Goal: Transaction & Acquisition: Book appointment/travel/reservation

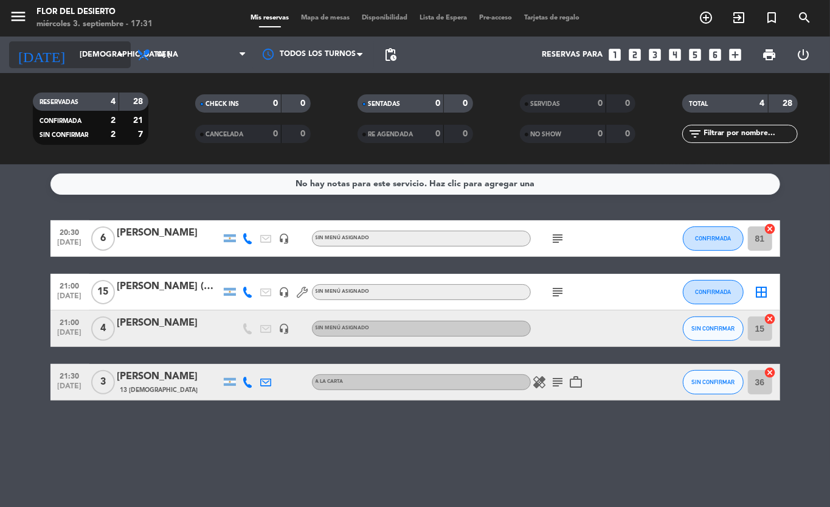
click at [100, 52] on input "[DEMOGRAPHIC_DATA] [DATE]" at bounding box center [125, 54] width 103 height 21
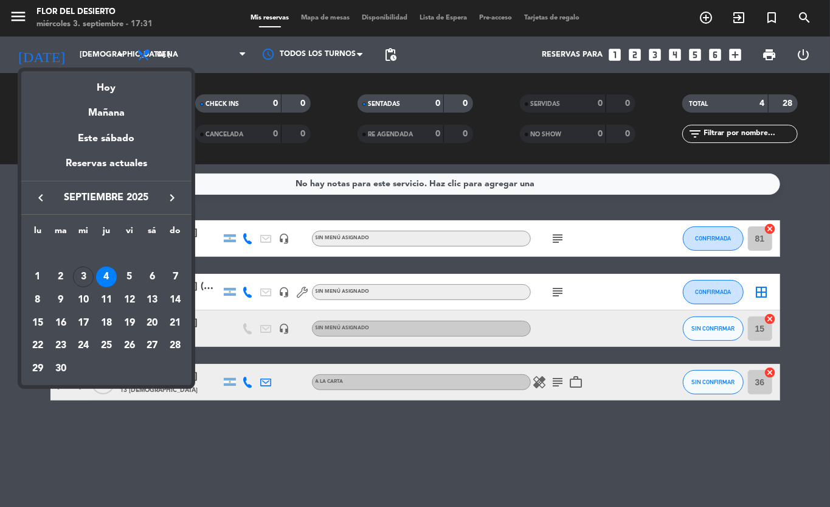
click at [113, 443] on div at bounding box center [415, 253] width 830 height 507
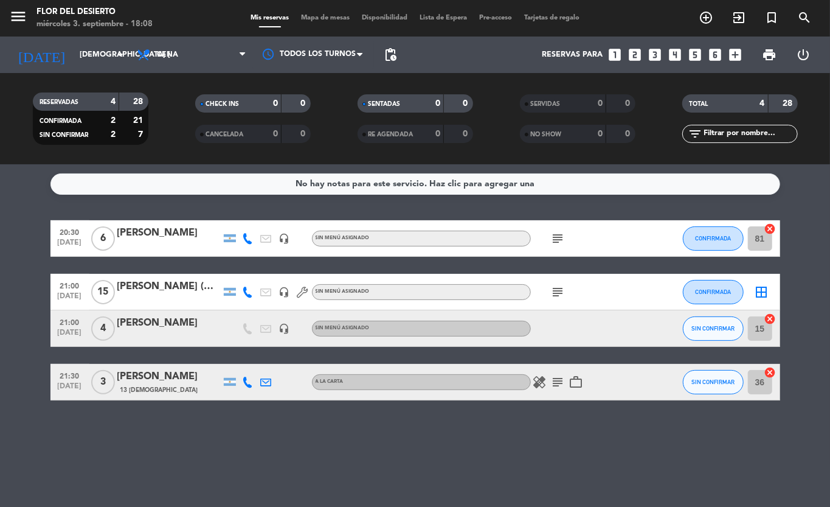
click at [562, 242] on icon "subject" at bounding box center [558, 238] width 15 height 15
click at [560, 242] on icon "subject" at bounding box center [558, 238] width 15 height 15
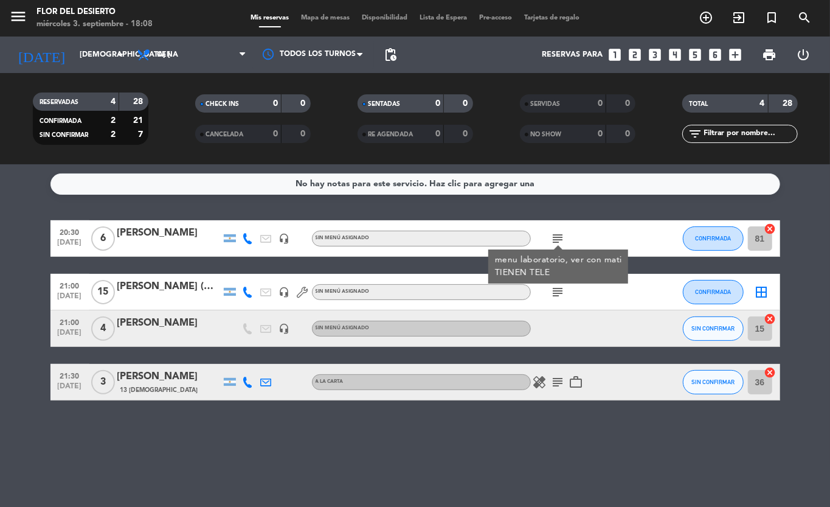
click at [552, 291] on icon "subject" at bounding box center [558, 292] width 15 height 15
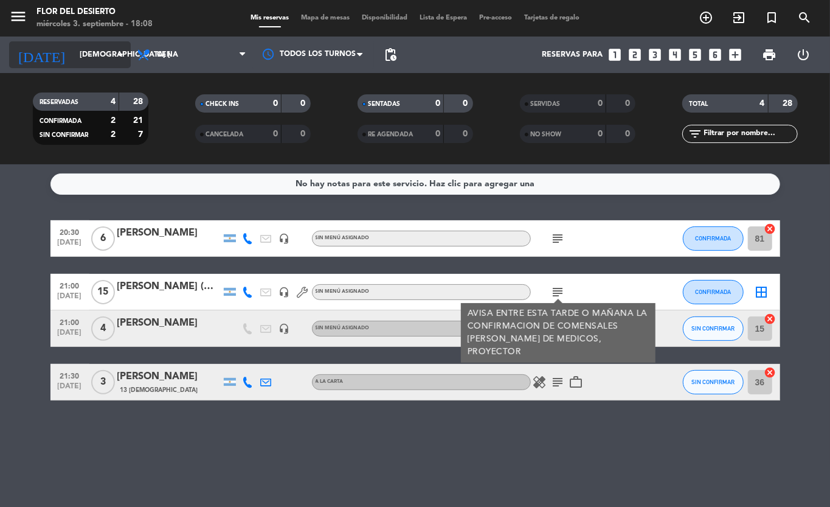
click at [96, 57] on input "[DEMOGRAPHIC_DATA] [DATE]" at bounding box center [125, 54] width 103 height 21
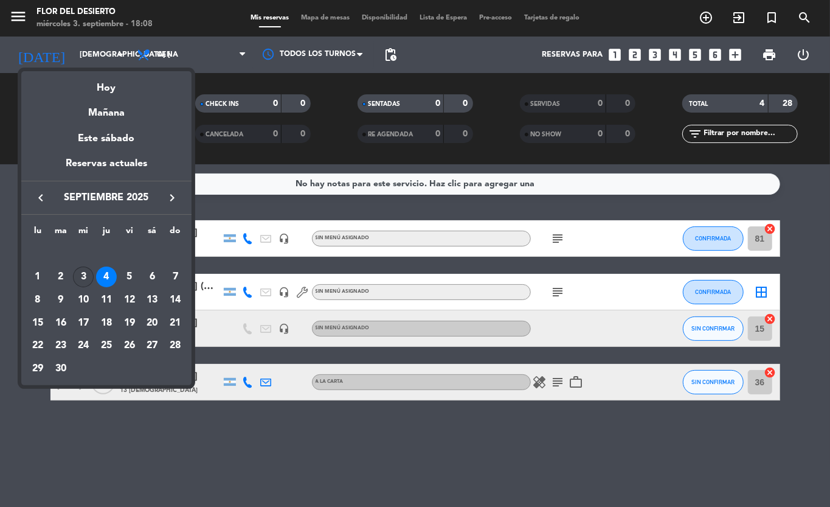
click at [80, 277] on div "3" at bounding box center [83, 276] width 21 height 21
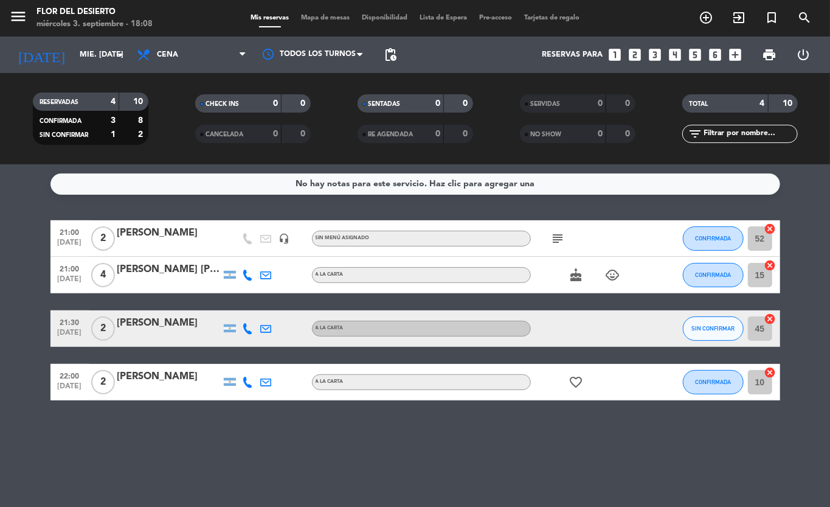
click at [556, 240] on icon "subject" at bounding box center [558, 238] width 15 height 15
click at [559, 237] on icon "subject" at bounding box center [558, 238] width 15 height 15
click at [579, 278] on icon "cake" at bounding box center [576, 275] width 15 height 15
click at [580, 312] on div at bounding box center [586, 328] width 110 height 36
click at [575, 385] on icon "favorite_border" at bounding box center [576, 382] width 15 height 15
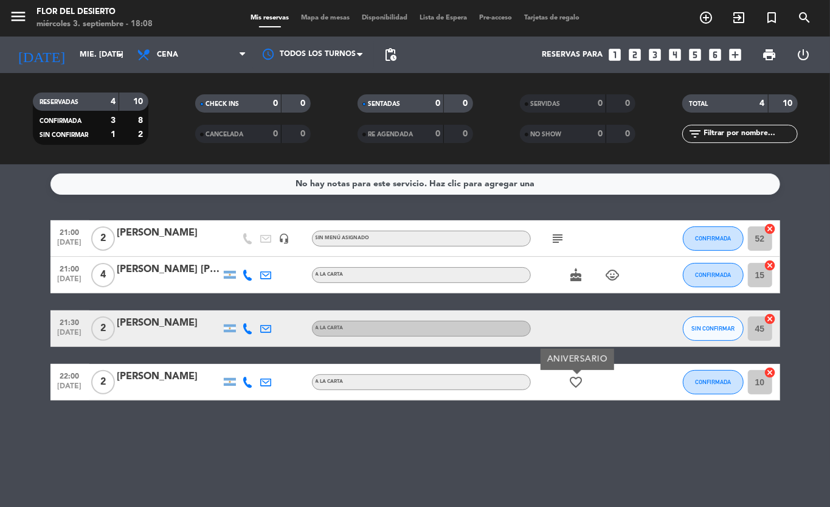
drag, startPoint x: 687, startPoint y: 361, endPoint x: 683, endPoint y: 353, distance: 9.3
click at [684, 353] on div "21:00 [DATE] 2 [PERSON_NAME] headset_mic Sin menú asignado subject CONFIRMADA 5…" at bounding box center [415, 310] width 730 height 180
click at [108, 52] on input "mié. [DATE]" at bounding box center [125, 54] width 103 height 21
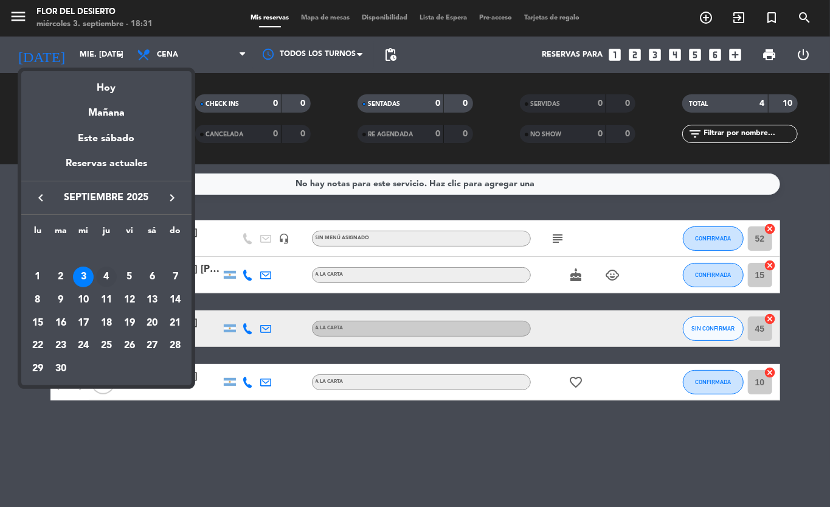
click at [101, 266] on td "4" at bounding box center [106, 276] width 23 height 23
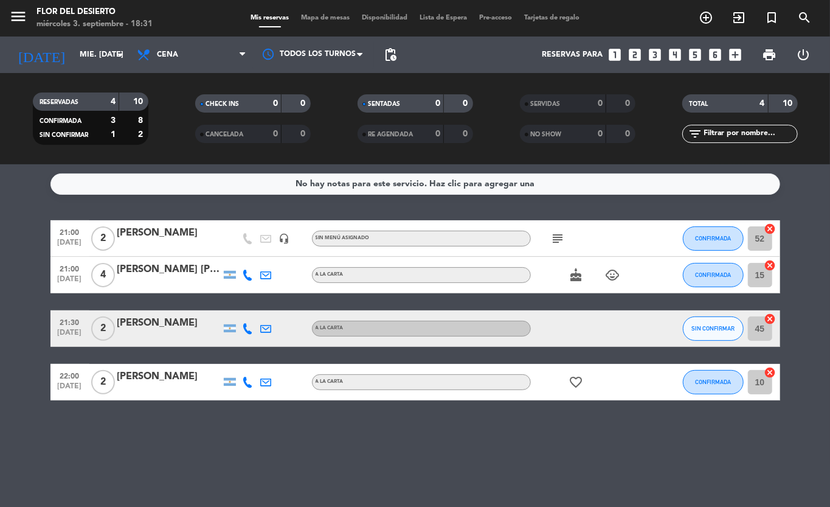
type input "[DEMOGRAPHIC_DATA] [DATE]"
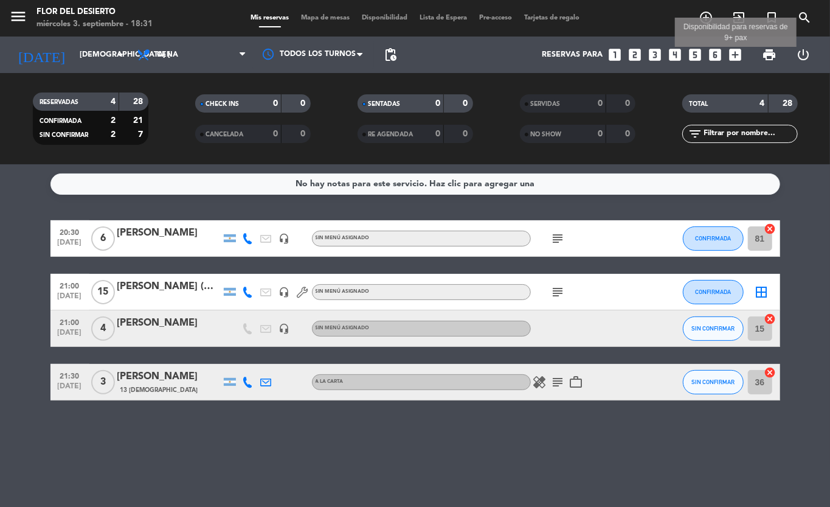
click at [735, 54] on icon "add_box" at bounding box center [736, 55] width 16 height 16
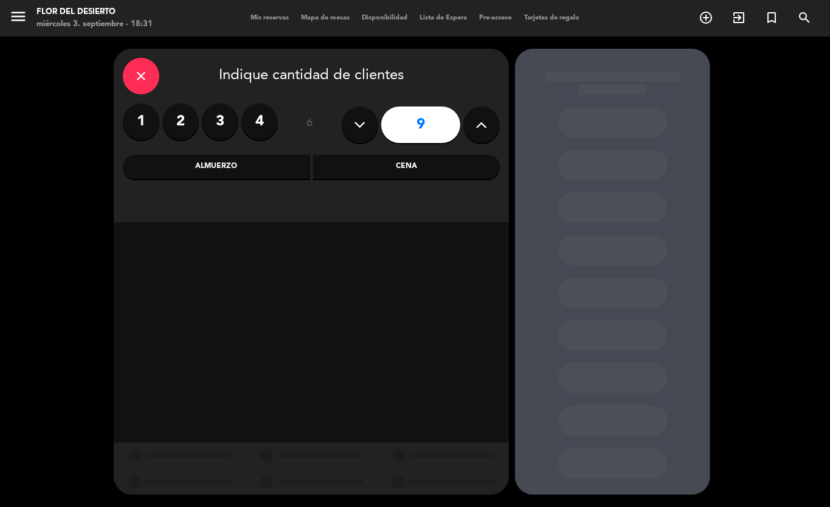
click at [481, 133] on icon at bounding box center [482, 125] width 12 height 18
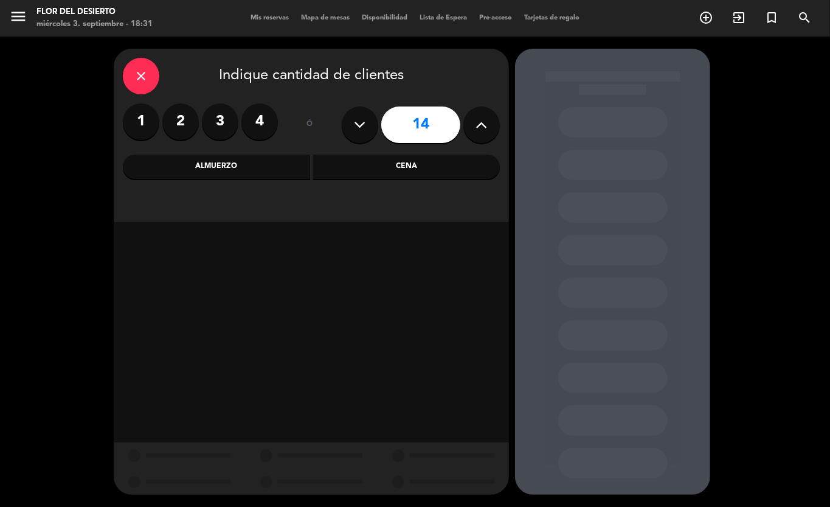
click at [482, 133] on icon at bounding box center [482, 125] width 12 height 18
type input "16"
click at [358, 173] on div "Cena" at bounding box center [406, 167] width 187 height 24
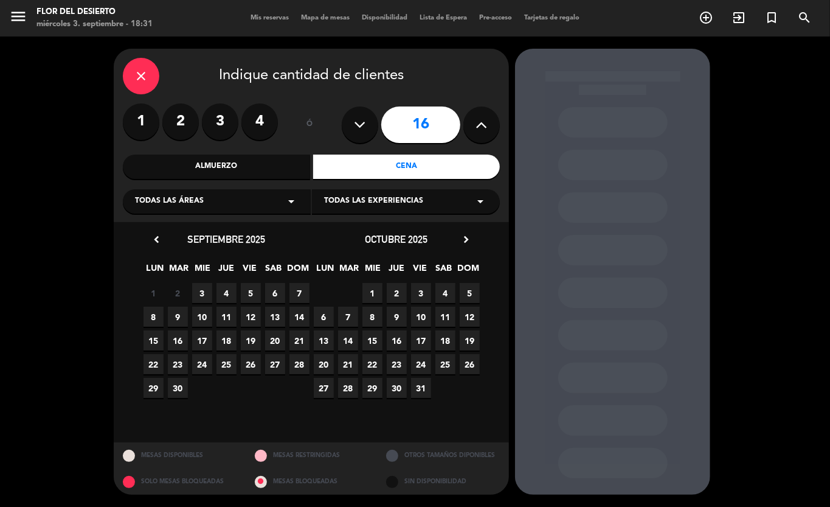
click at [224, 295] on span "4" at bounding box center [227, 293] width 20 height 20
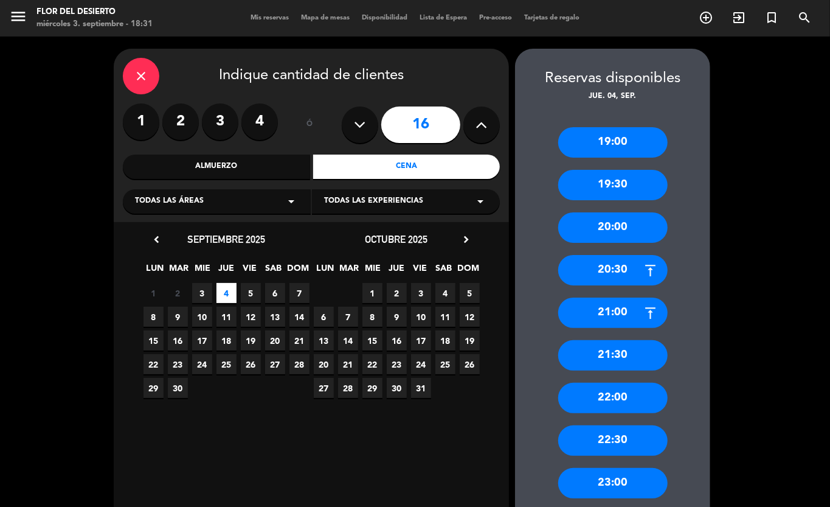
click at [613, 315] on div "21:00" at bounding box center [614, 313] width 110 height 30
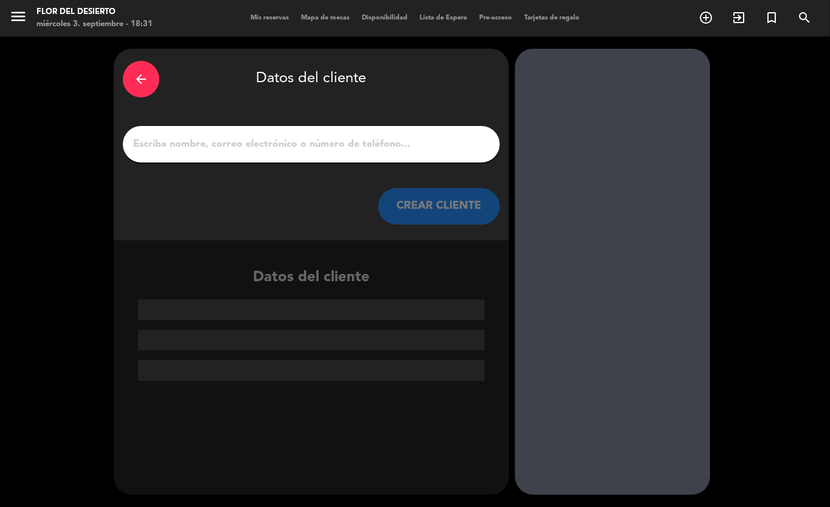
click at [278, 137] on input "1" at bounding box center [311, 144] width 359 height 17
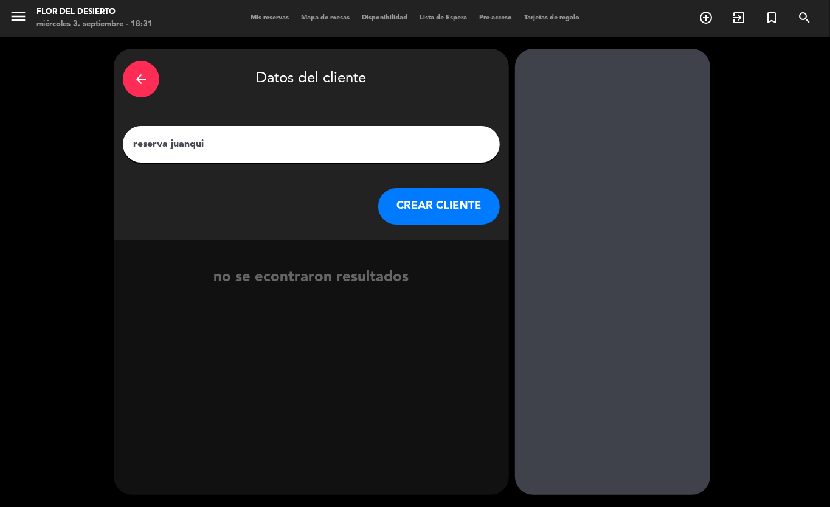
type input "reserva juanqui"
click at [433, 203] on button "CREAR CLIENTE" at bounding box center [439, 206] width 122 height 37
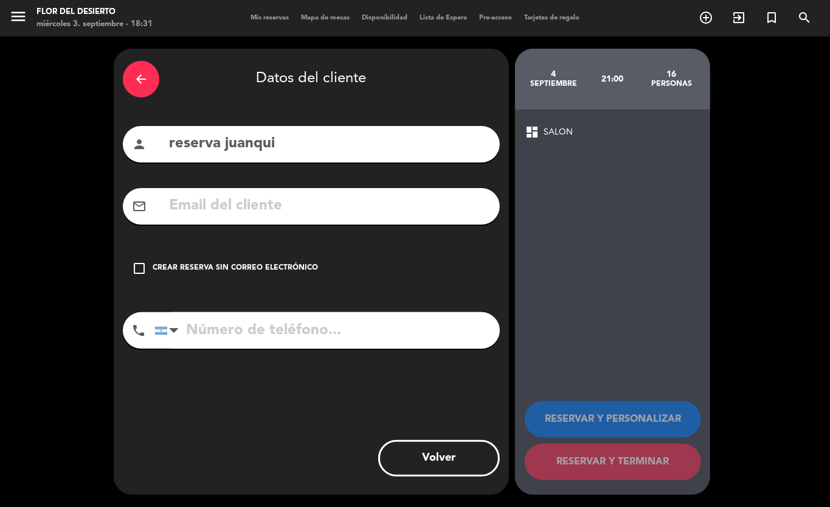
click at [330, 142] on input "reserva juanqui" at bounding box center [329, 143] width 323 height 25
type input "r"
type input "l"
type input "La Segunda"
click at [577, 127] on div "dashboard SALON" at bounding box center [613, 132] width 176 height 15
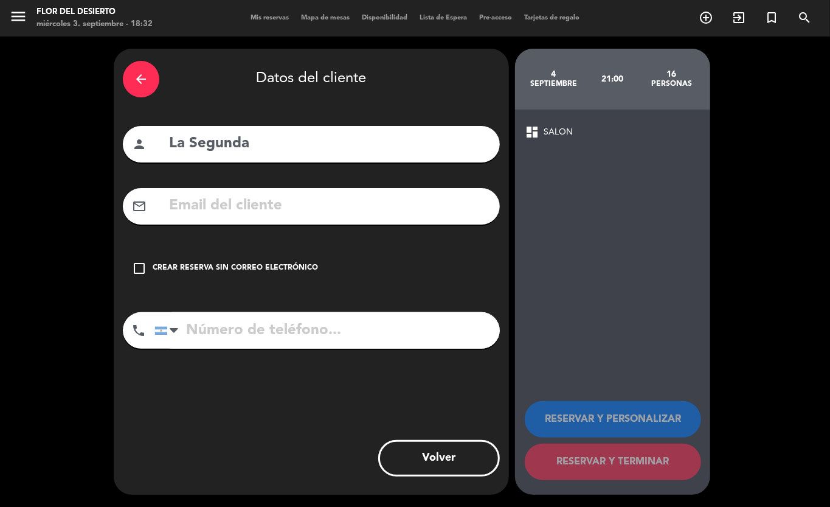
click at [565, 134] on span "SALON" at bounding box center [558, 132] width 29 height 14
click at [266, 208] on input "text" at bounding box center [329, 205] width 323 height 25
click at [186, 262] on div "Crear reserva sin correo electrónico" at bounding box center [235, 268] width 165 height 12
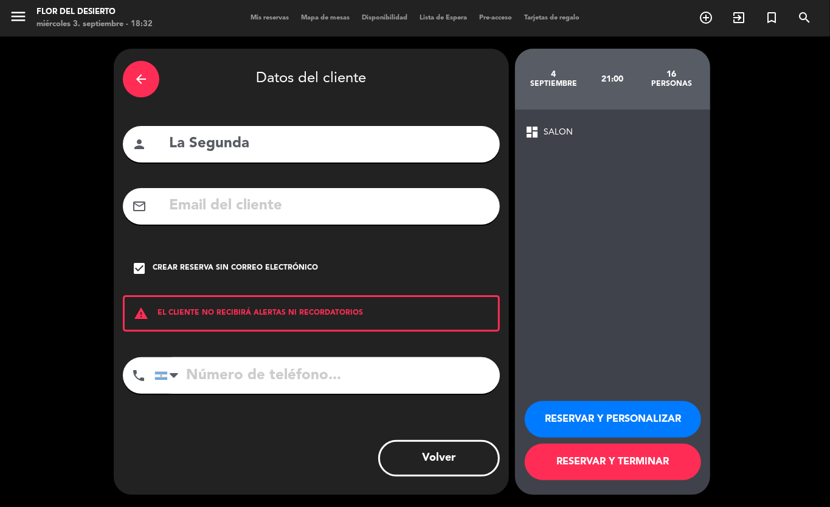
click at [602, 416] on button "RESERVAR Y PERSONALIZAR" at bounding box center [613, 419] width 176 height 37
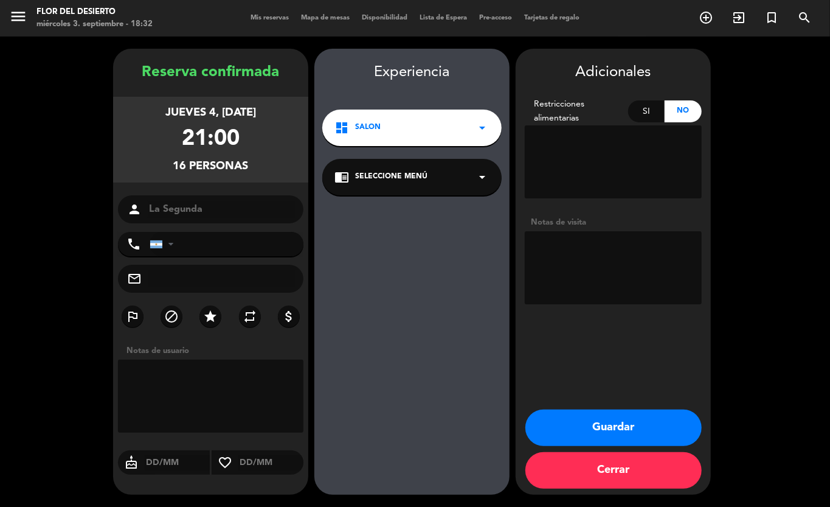
click at [608, 426] on button "Guardar" at bounding box center [614, 427] width 176 height 37
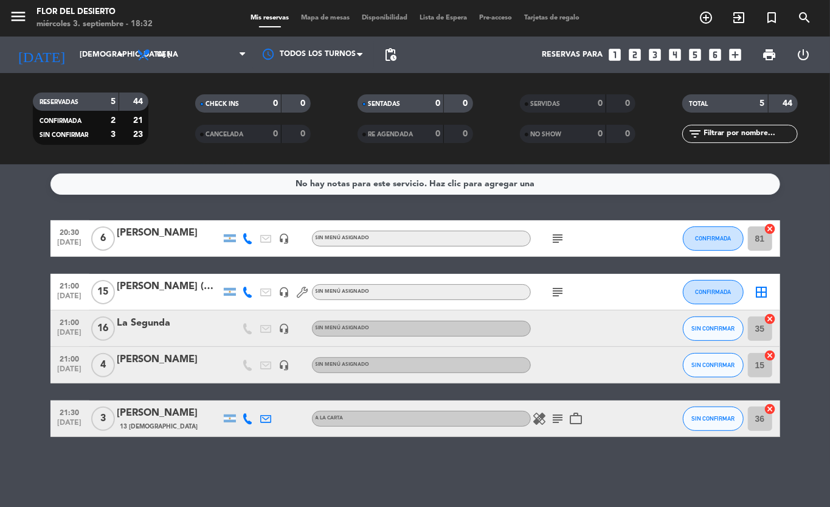
click at [207, 322] on div "La Segunda" at bounding box center [168, 323] width 103 height 16
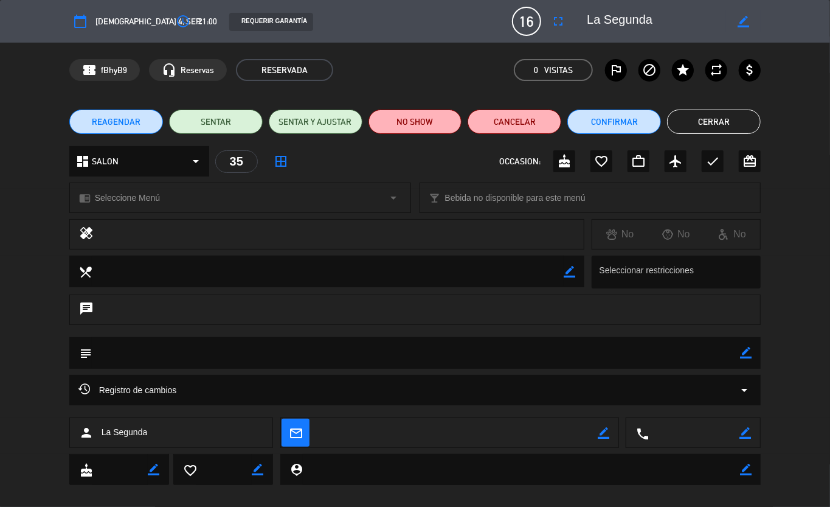
click at [649, 347] on textarea at bounding box center [416, 352] width 649 height 31
click at [740, 350] on icon "border_color" at bounding box center [746, 353] width 12 height 12
type textarea "Aplica el descuento del 15%"
click at [740, 355] on icon at bounding box center [746, 353] width 12 height 12
click at [740, 351] on icon "border_color" at bounding box center [746, 353] width 12 height 12
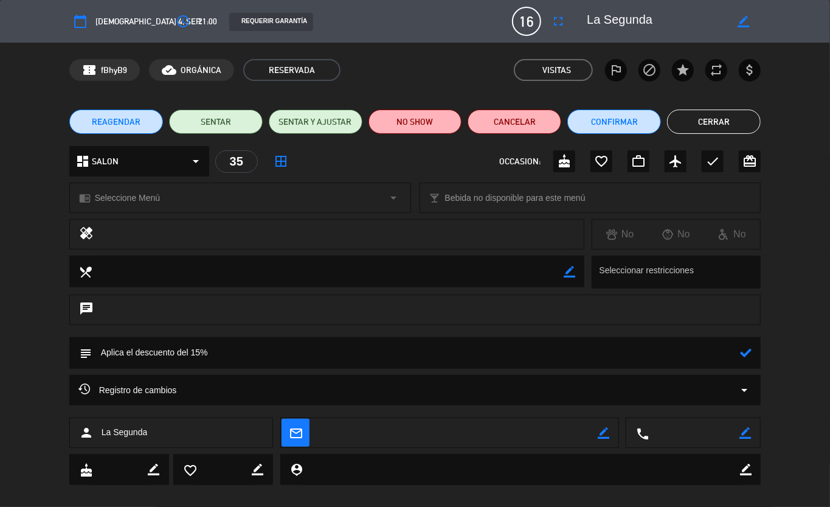
click at [738, 18] on icon "border_color" at bounding box center [744, 22] width 12 height 12
click at [706, 115] on button "Cerrar" at bounding box center [714, 122] width 94 height 24
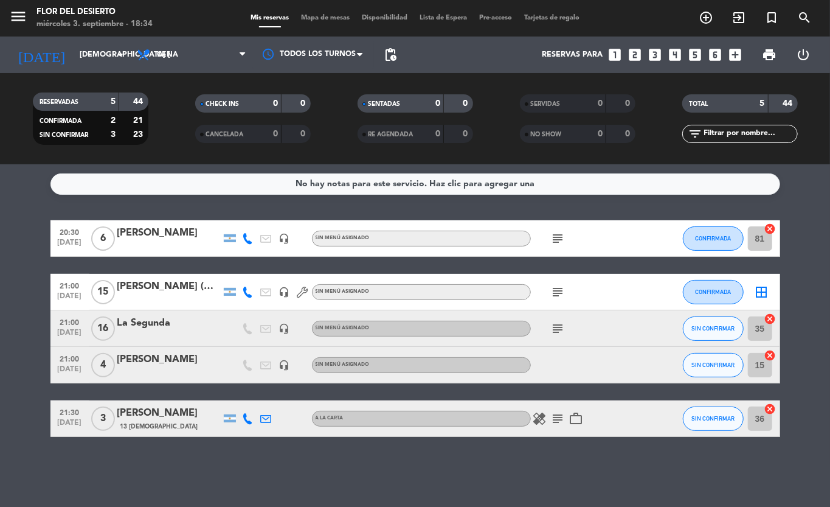
click at [553, 327] on icon "subject" at bounding box center [558, 328] width 15 height 15
click at [305, 18] on span "Mapa de mesas" at bounding box center [325, 18] width 61 height 7
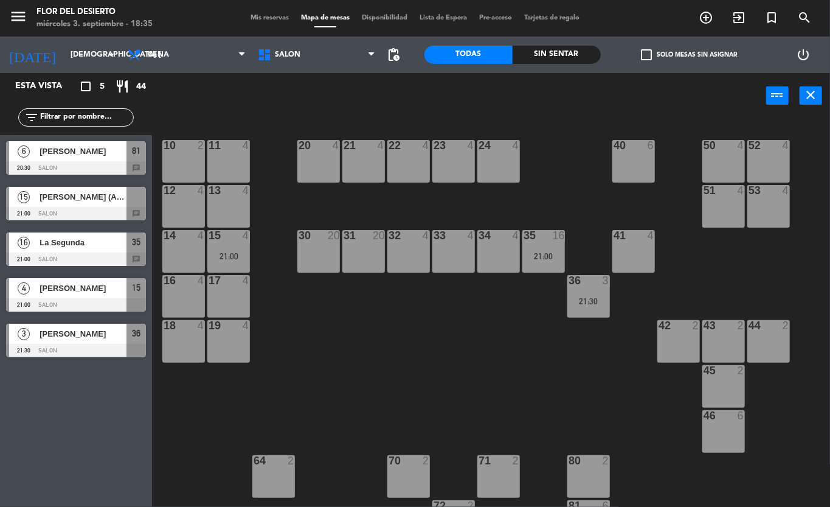
click at [78, 240] on span "La Segunda" at bounding box center [83, 242] width 87 height 13
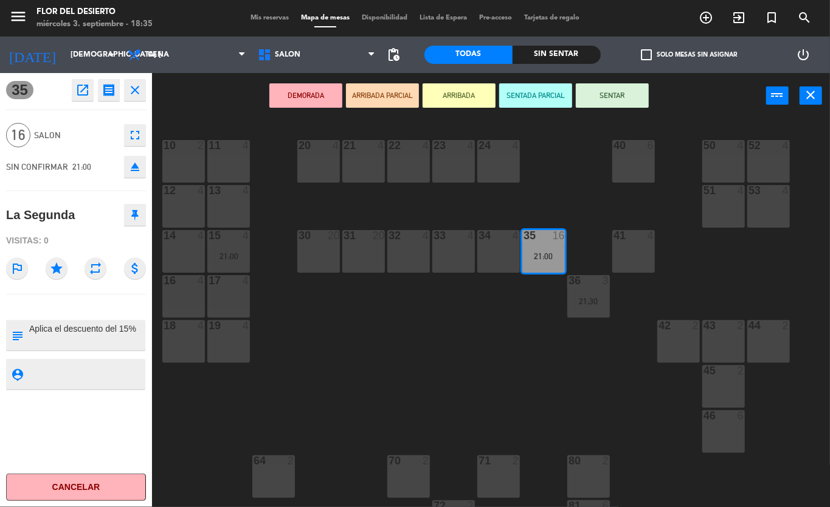
click at [83, 91] on icon "open_in_new" at bounding box center [82, 90] width 15 height 15
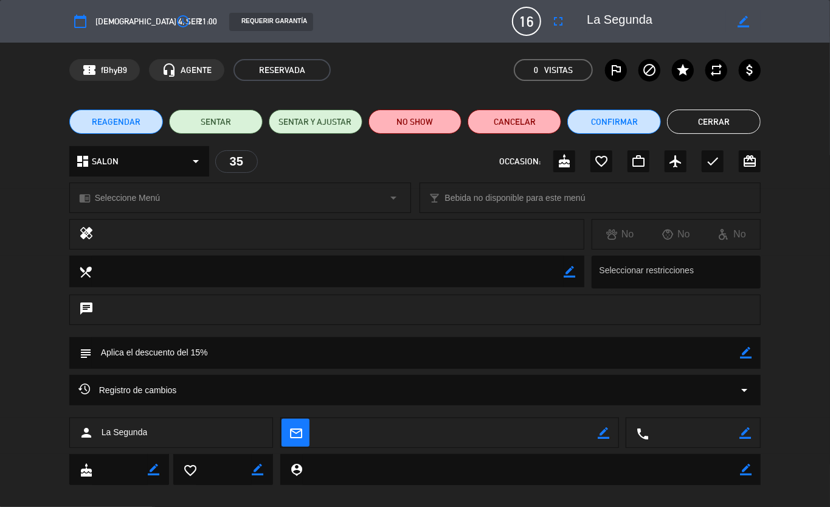
click at [719, 128] on button "Cerrar" at bounding box center [714, 122] width 94 height 24
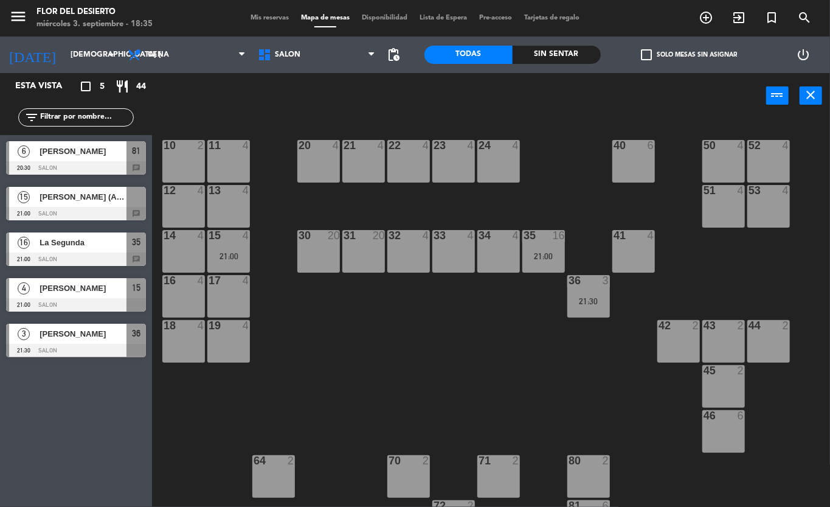
click at [68, 235] on div "16 La Segunda 21:00 SALON 35 chat" at bounding box center [76, 249] width 152 height 46
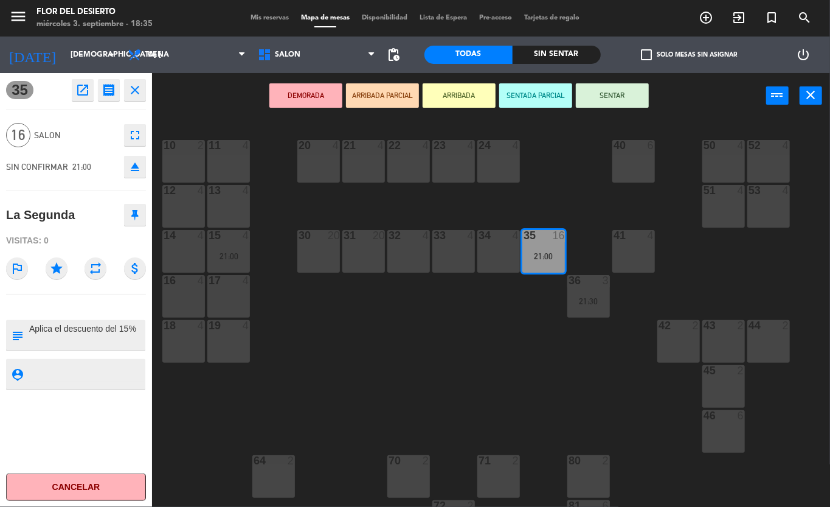
click at [139, 139] on icon "fullscreen" at bounding box center [135, 135] width 15 height 15
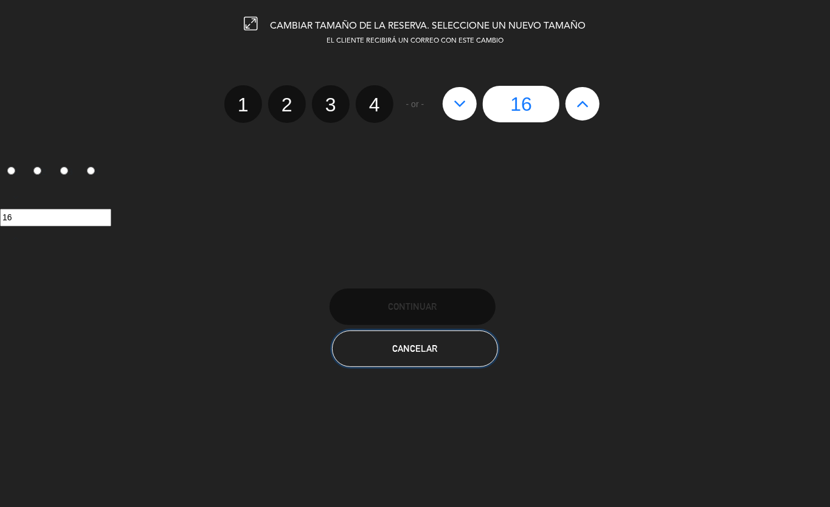
click at [412, 344] on span "Cancelar" at bounding box center [415, 348] width 45 height 10
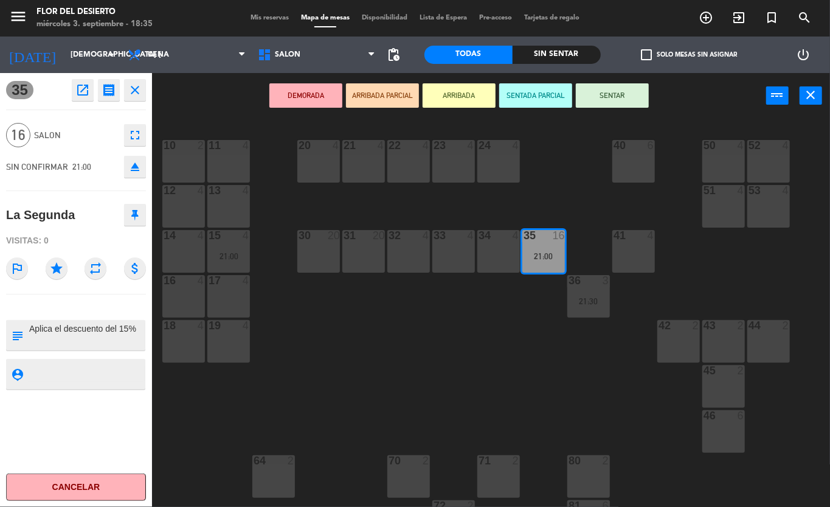
click at [106, 94] on icon "receipt" at bounding box center [109, 90] width 15 height 15
click at [134, 169] on icon "eject" at bounding box center [135, 166] width 15 height 15
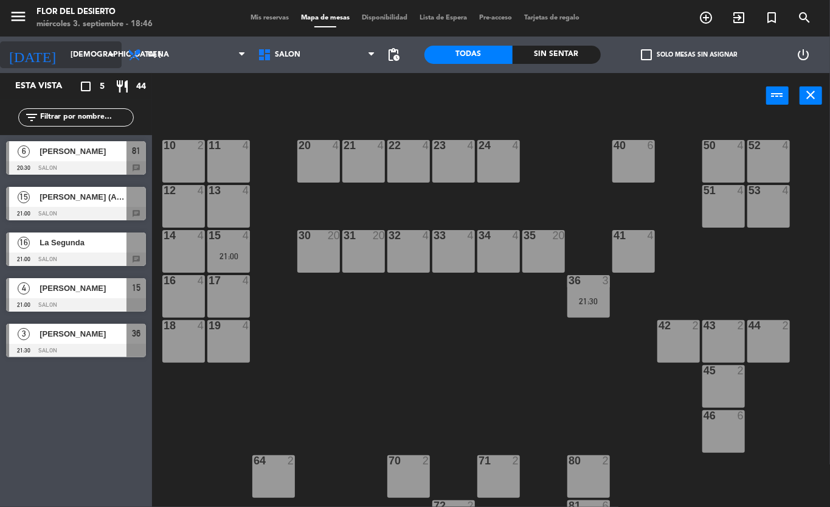
click at [64, 57] on input "[DEMOGRAPHIC_DATA] [DATE]" at bounding box center [115, 54] width 103 height 21
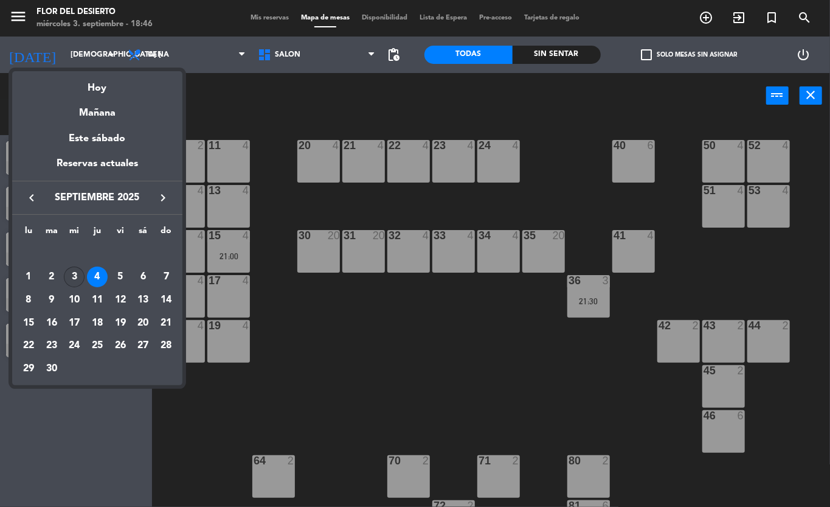
click at [74, 277] on div "3" at bounding box center [74, 276] width 21 height 21
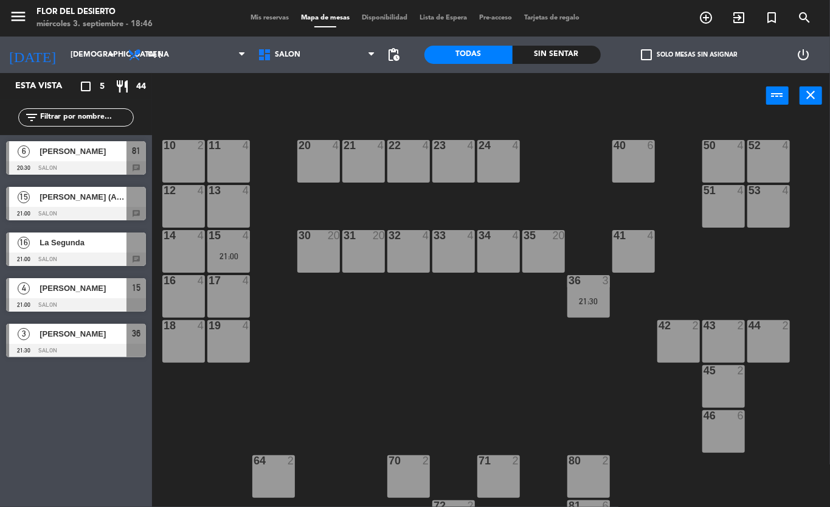
type input "mié. [DATE]"
